Goal: Task Accomplishment & Management: Manage account settings

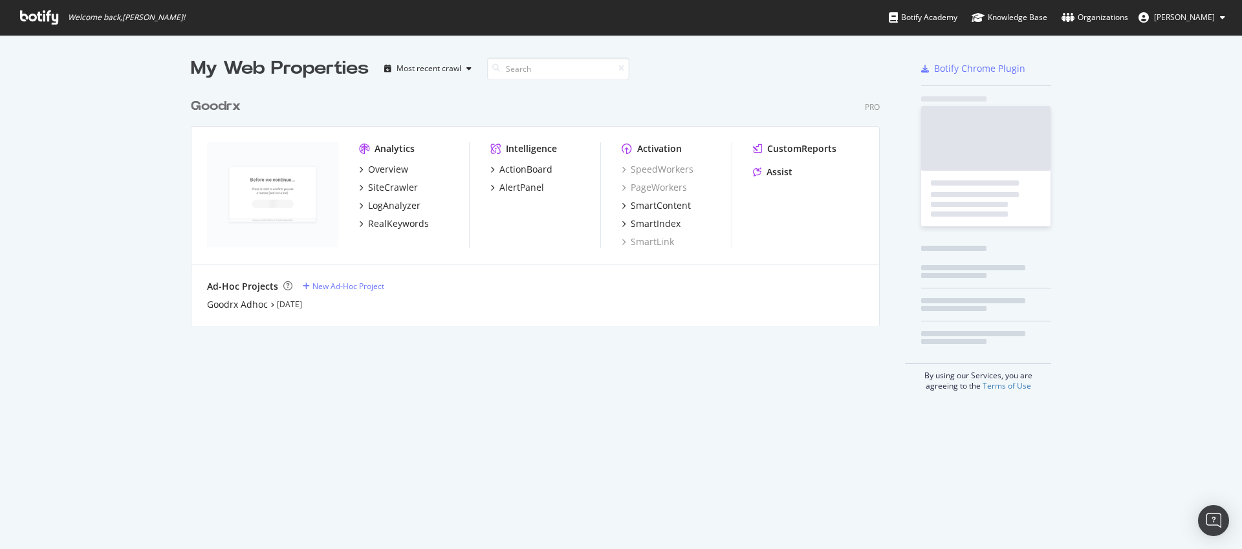
scroll to position [235, 690]
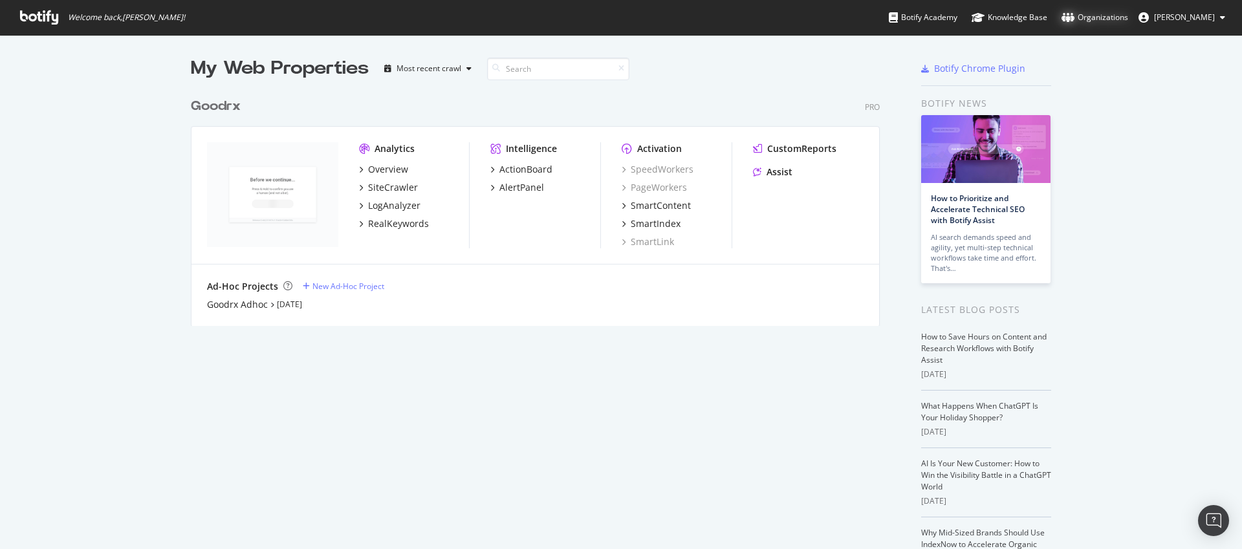
click at [1100, 16] on div "Organizations" at bounding box center [1095, 17] width 67 height 13
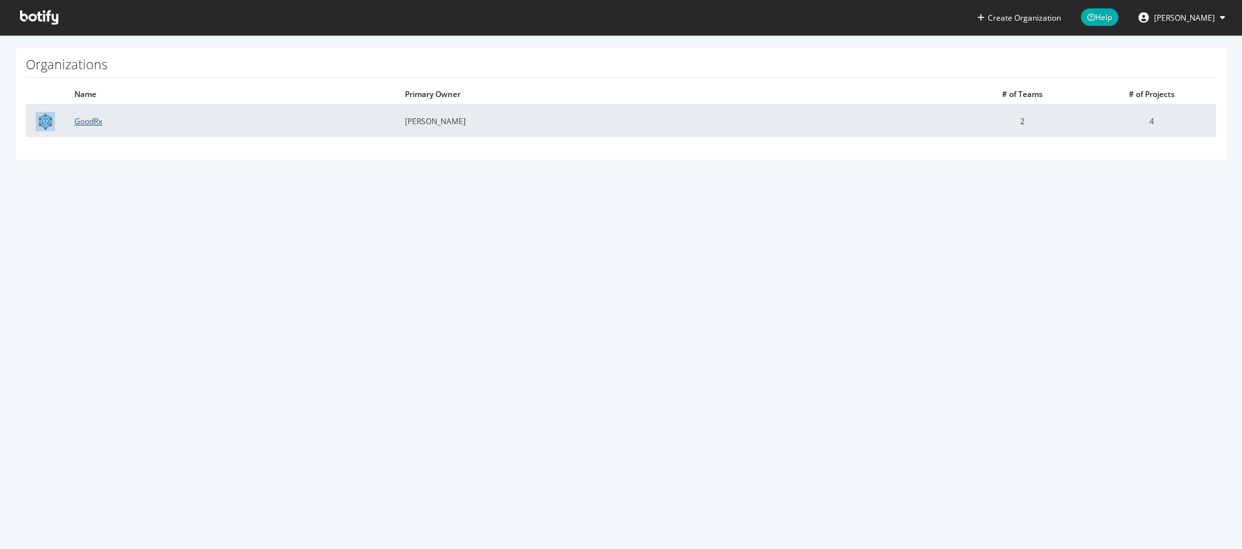
click at [84, 123] on link "GoodRx" at bounding box center [88, 121] width 28 height 11
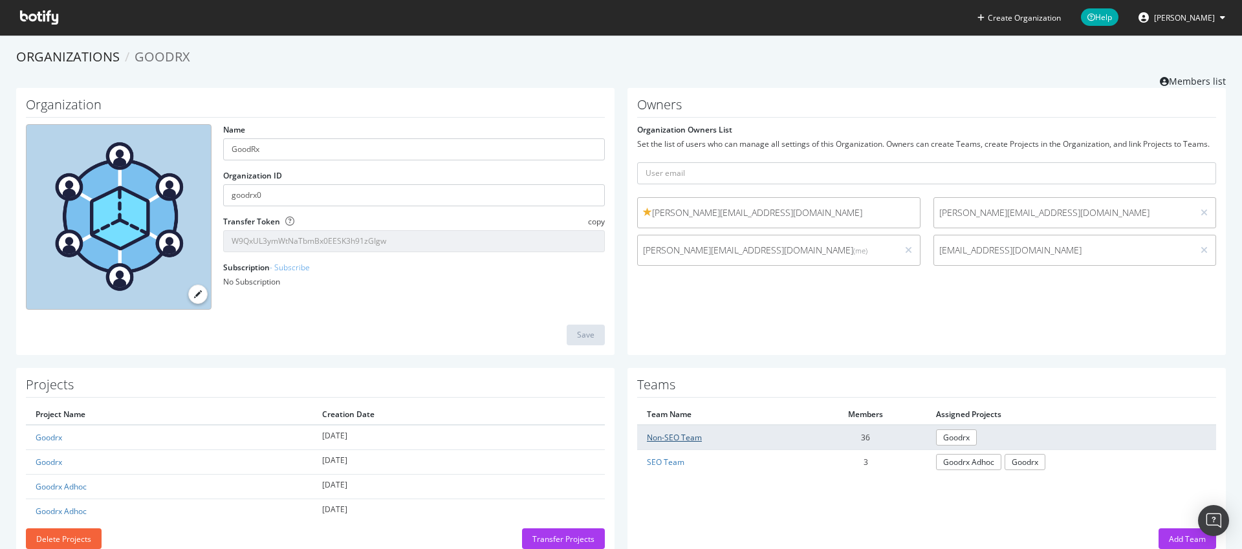
click at [688, 438] on link "Non-SEO Team" at bounding box center [674, 437] width 55 height 11
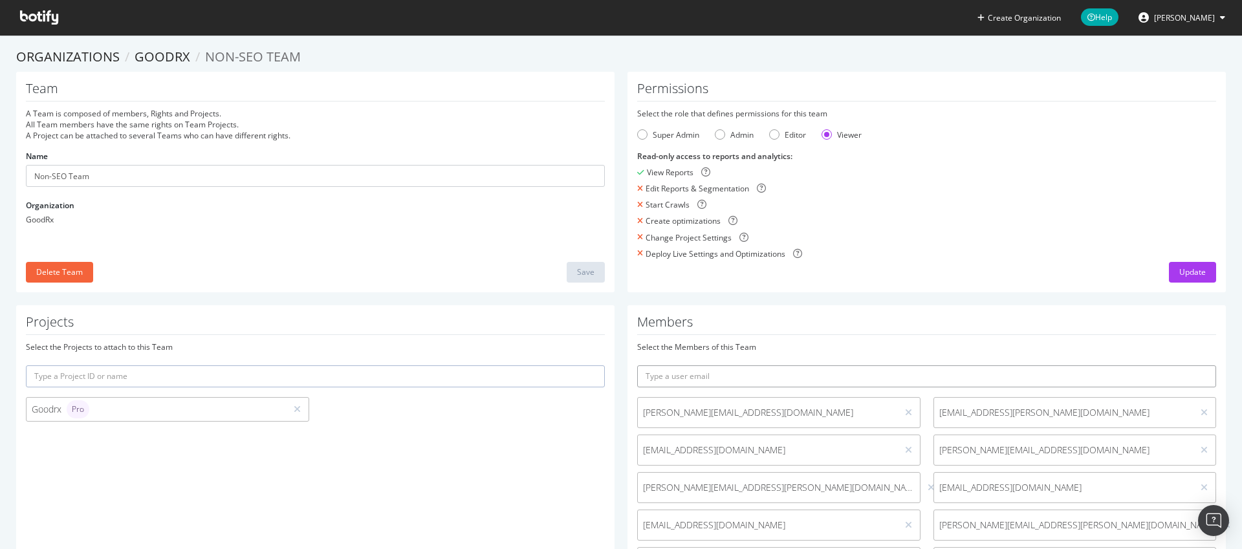
click at [728, 381] on input "text" at bounding box center [926, 376] width 579 height 22
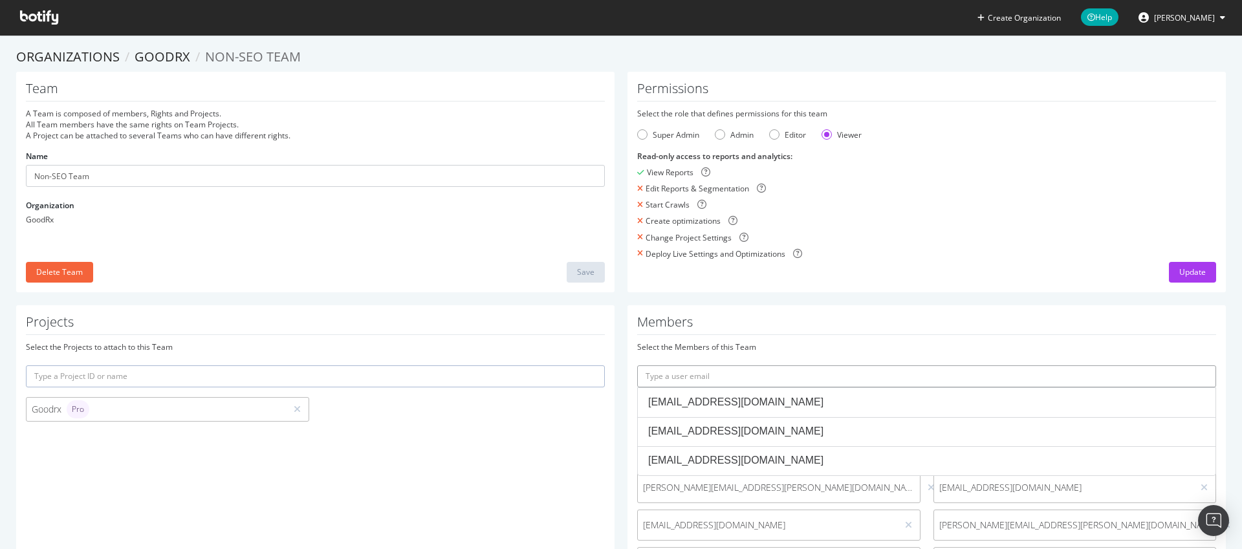
paste input "jdalal@goodrx.com"
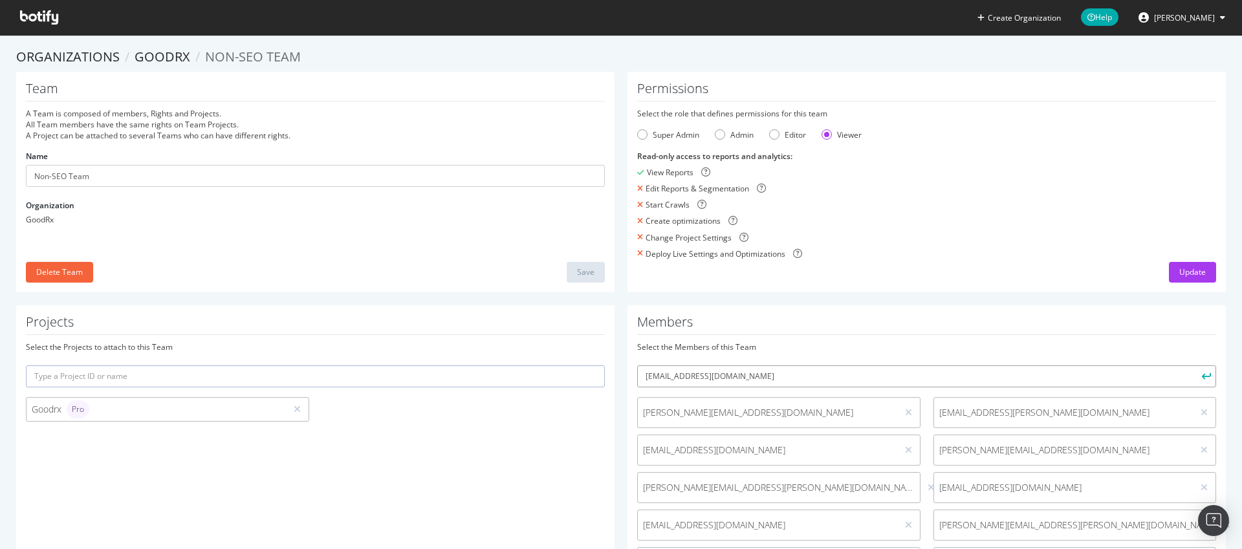
type input "jdalal@goodrx.com"
click at [1194, 365] on button "submit" at bounding box center [1205, 376] width 22 height 22
